Goal: Browse casually: Explore the website without a specific task or goal

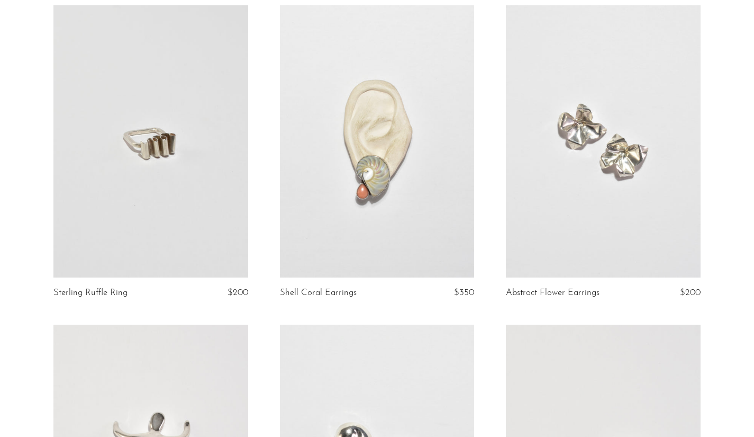
scroll to position [412, 0]
click at [265, 129] on article "Shell Coral Earrings $350" at bounding box center [377, 164] width 226 height 319
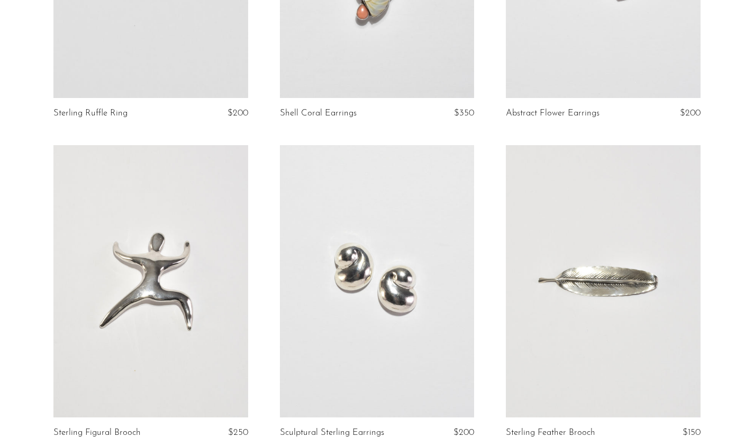
scroll to position [595, 0]
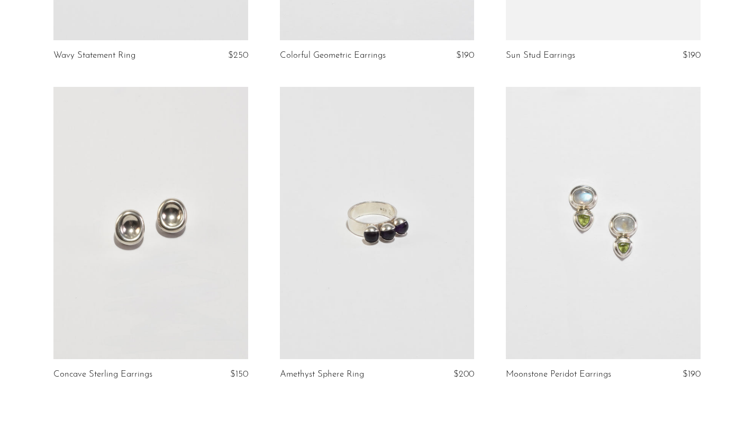
scroll to position [3767, 0]
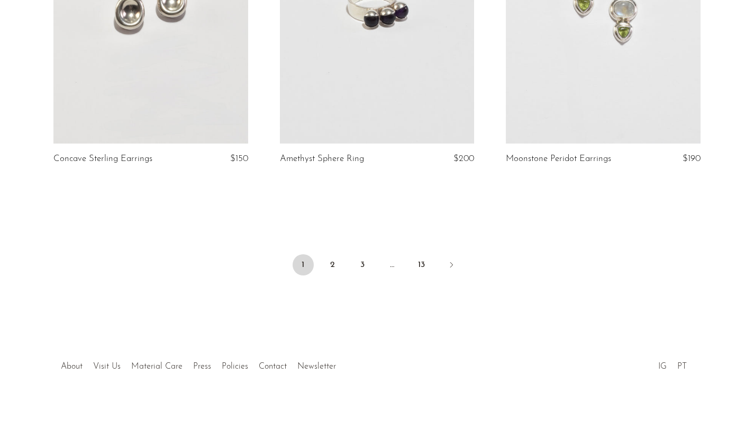
click at [335, 262] on link "2" at bounding box center [332, 264] width 21 height 21
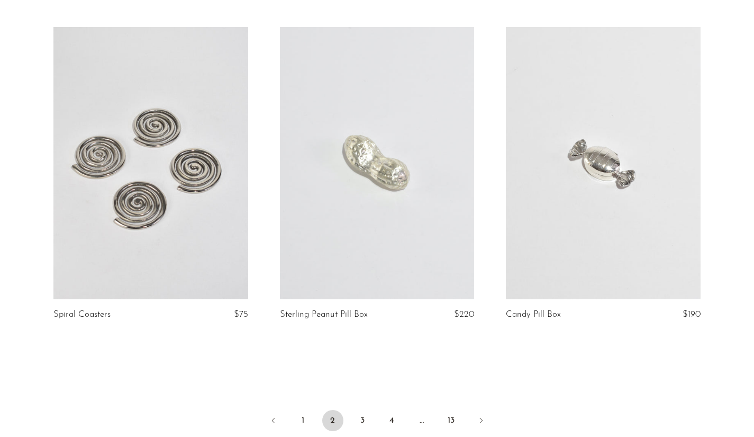
scroll to position [3630, 0]
click at [358, 411] on link "3" at bounding box center [362, 421] width 21 height 21
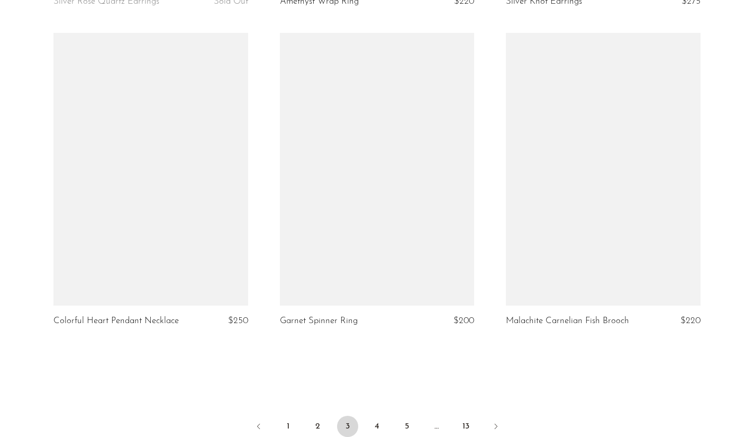
scroll to position [3642, 0]
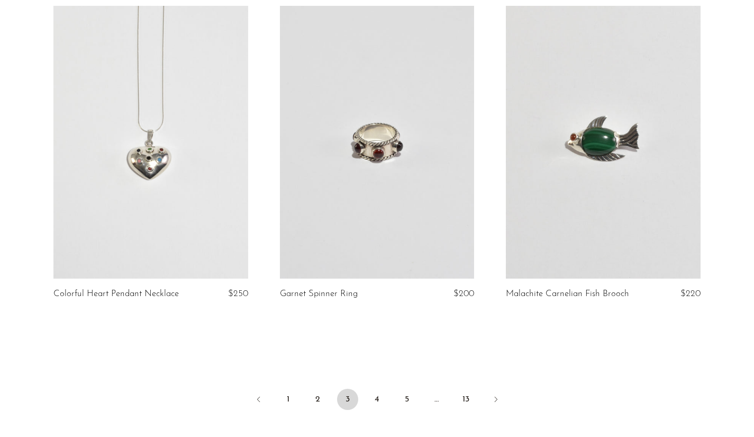
click at [372, 391] on link "4" at bounding box center [377, 399] width 21 height 21
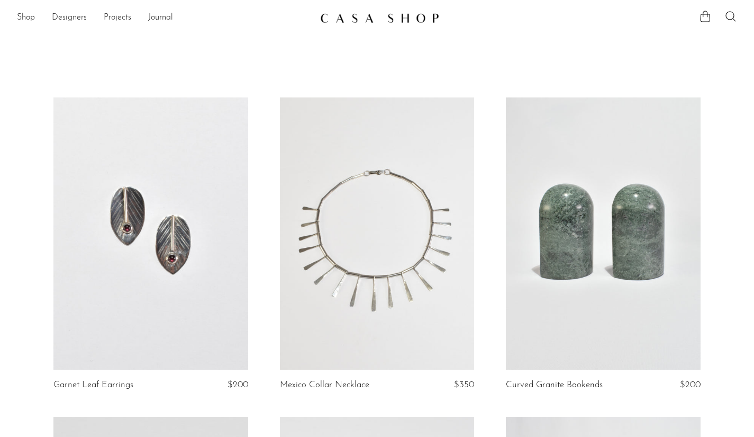
click at [380, 15] on img at bounding box center [379, 18] width 119 height 11
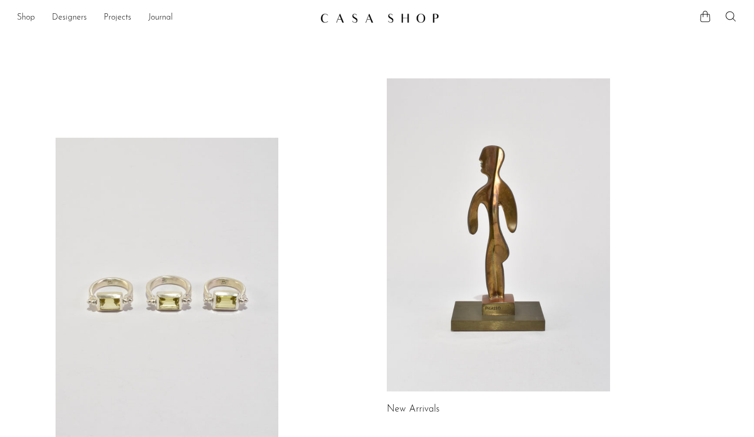
click at [379, 12] on link at bounding box center [377, 17] width 114 height 19
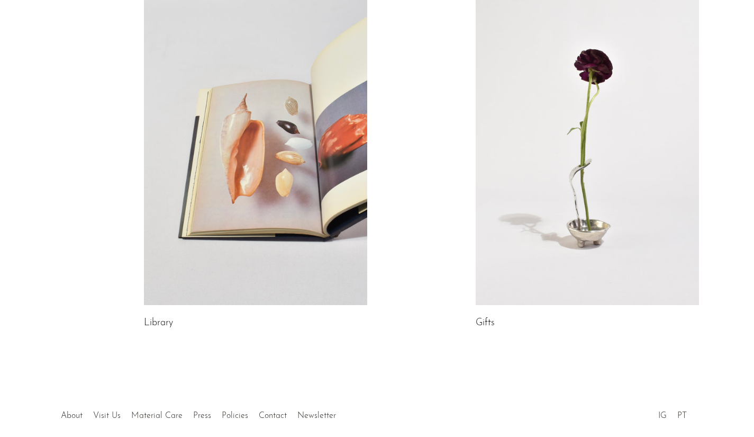
scroll to position [592, 0]
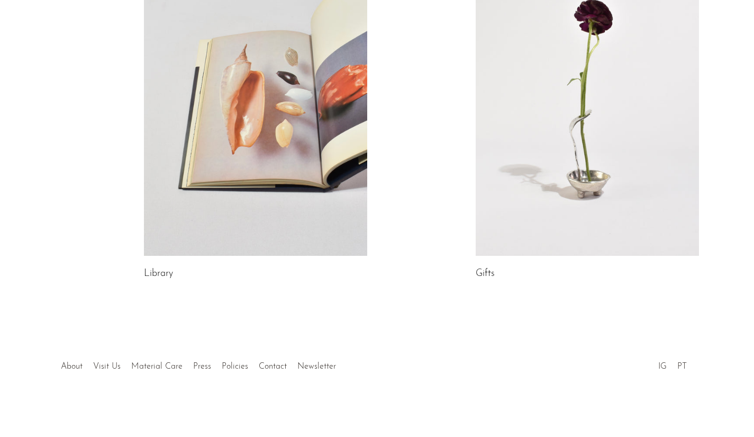
click at [583, 103] on link at bounding box center [587, 99] width 223 height 313
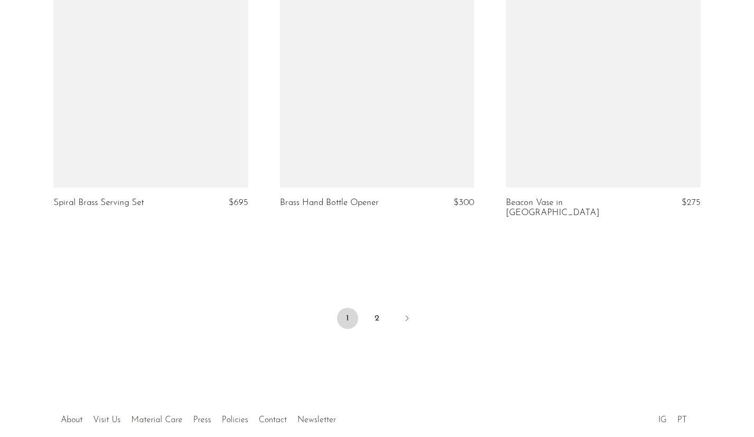
scroll to position [3747, 0]
